Goal: Information Seeking & Learning: Learn about a topic

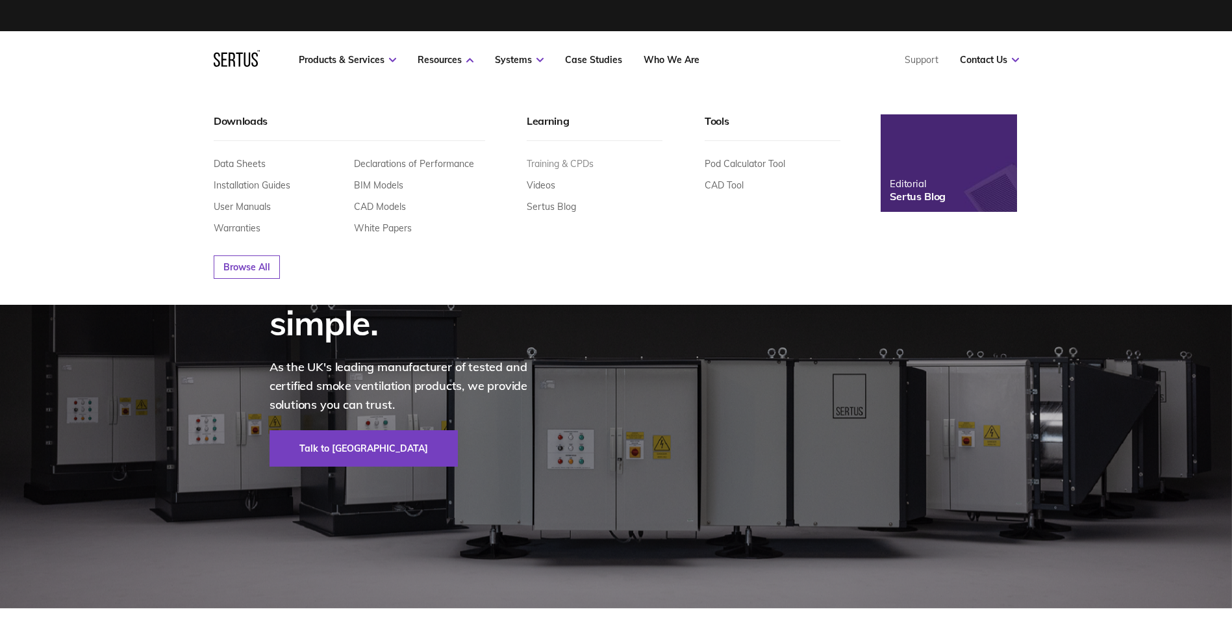
click at [560, 165] on link "Training & CPDs" at bounding box center [560, 164] width 67 height 12
click at [558, 163] on link "Training & CPDs" at bounding box center [560, 164] width 67 height 12
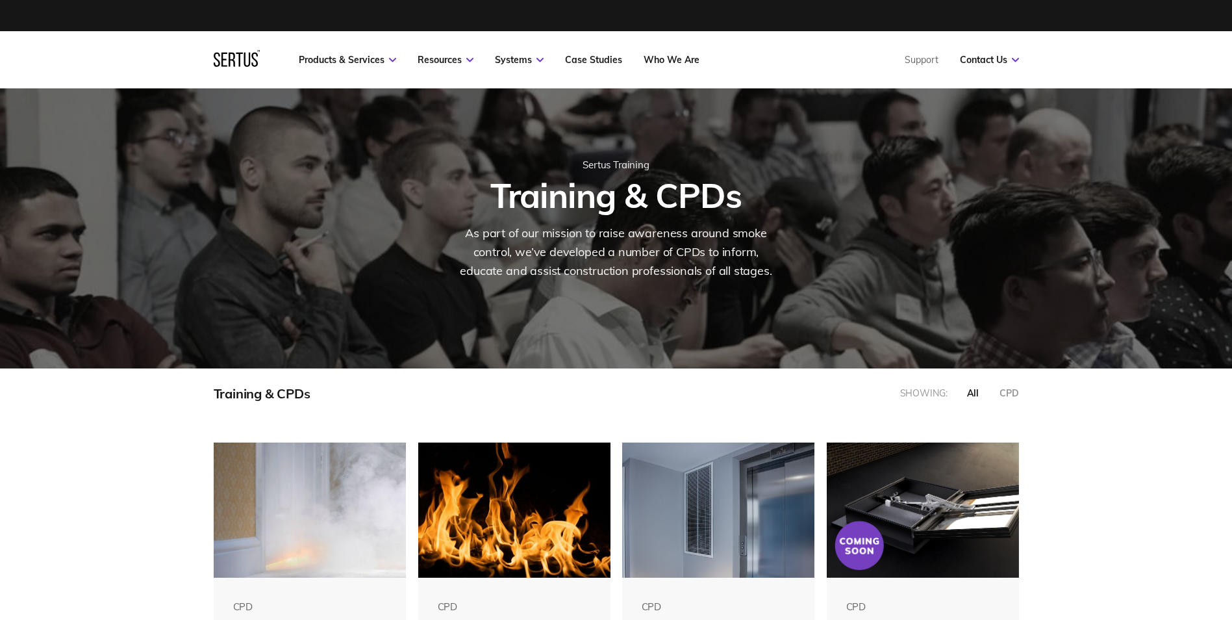
scroll to position [65, 0]
